Goal: Navigation & Orientation: Find specific page/section

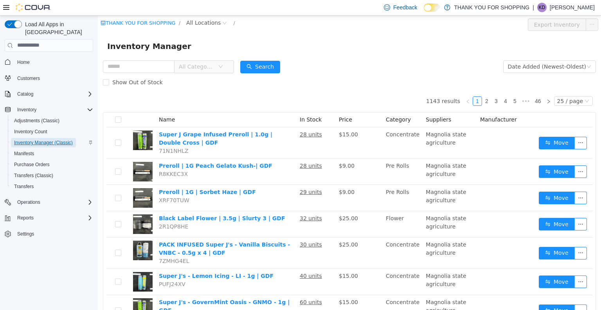
click at [47, 139] on span "Inventory Manager (Classic)" at bounding box center [43, 142] width 59 height 6
click at [207, 22] on span "All Locations" at bounding box center [203, 22] width 34 height 9
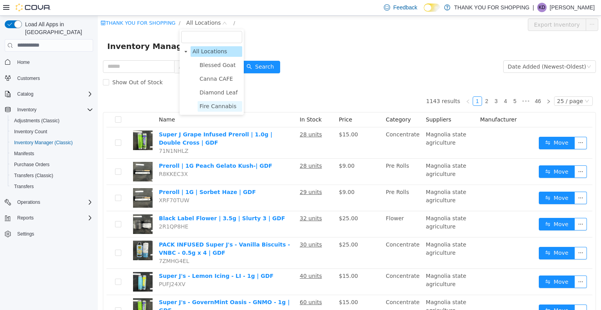
click at [222, 104] on span "Fire Cannabis" at bounding box center [218, 106] width 37 height 6
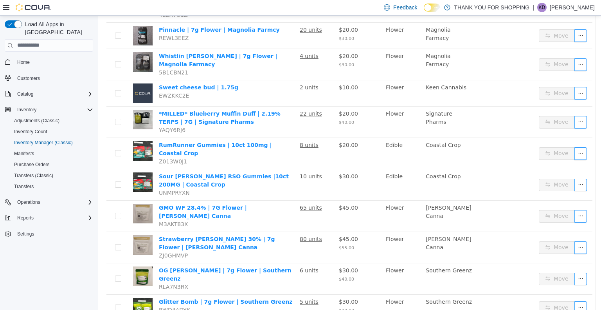
scroll to position [357, 0]
